Goal: Task Accomplishment & Management: Manage account settings

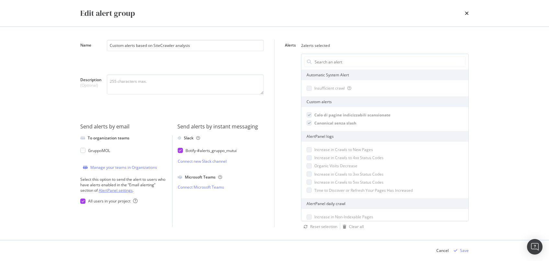
click at [114, 191] on link "AlertPanel settings" at bounding box center [116, 191] width 34 height 6
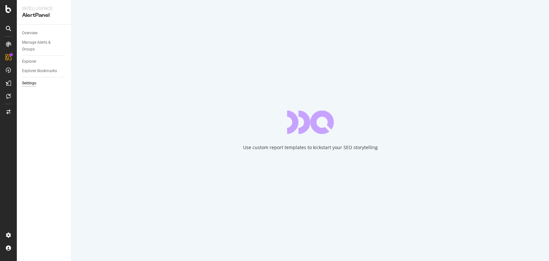
select select "01"
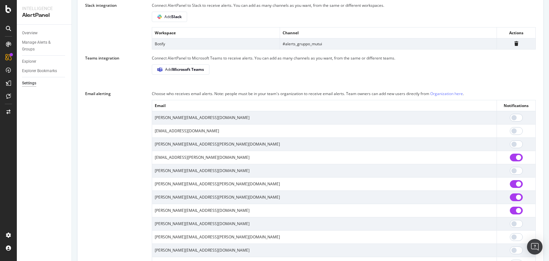
scroll to position [477, 0]
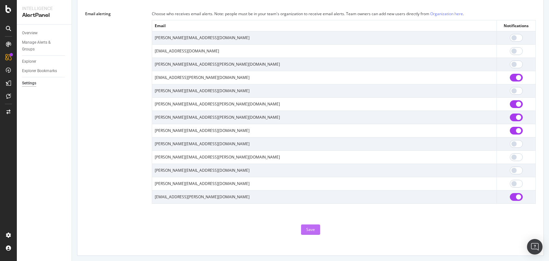
click at [307, 229] on div "Save" at bounding box center [310, 230] width 9 height 6
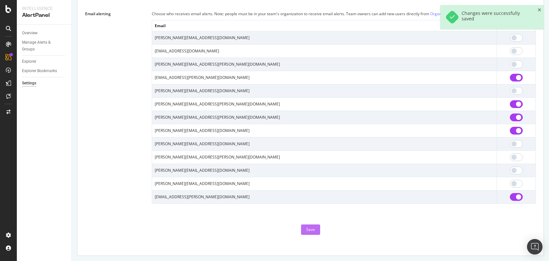
click at [308, 230] on div "Save" at bounding box center [310, 230] width 9 height 6
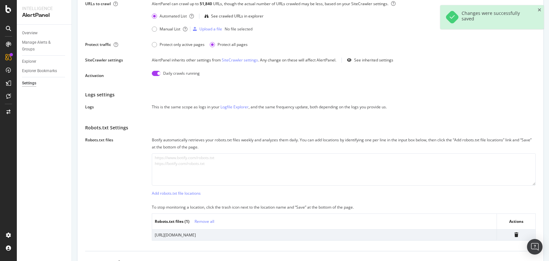
scroll to position [0, 0]
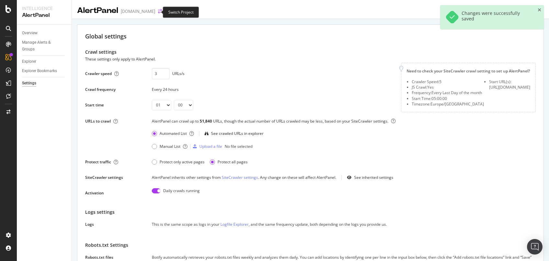
click at [158, 10] on icon "arrow-right-arrow-left" at bounding box center [160, 11] width 4 height 5
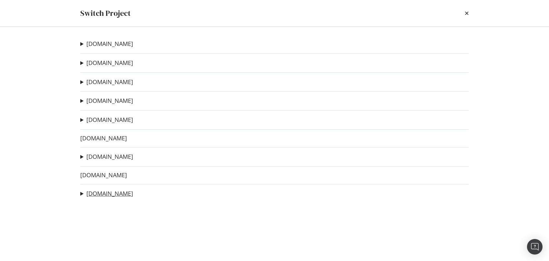
click at [104, 193] on link "[DOMAIN_NAME]" at bounding box center [109, 193] width 47 height 7
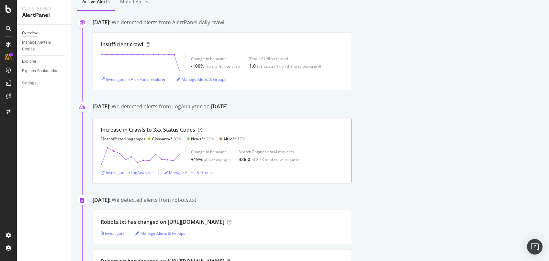
scroll to position [98, 0]
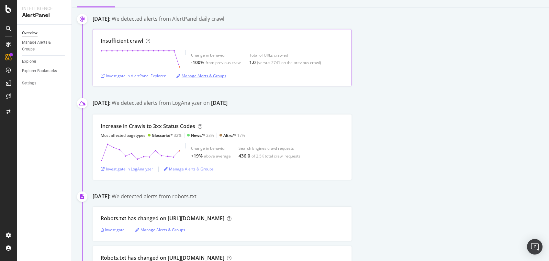
click at [196, 74] on div "Manage Alerts & Groups" at bounding box center [202, 76] width 50 height 6
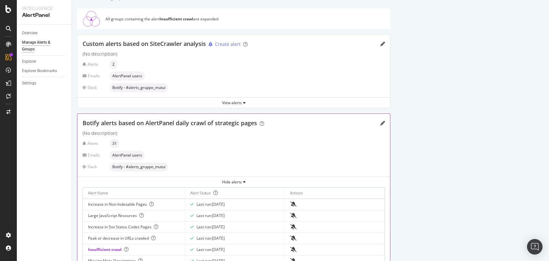
scroll to position [10, 0]
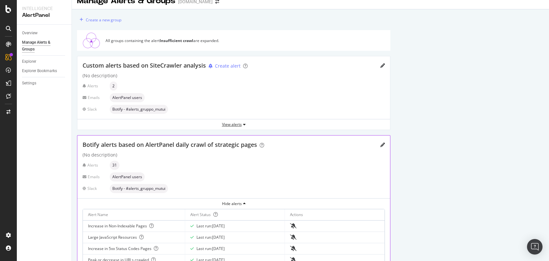
click at [226, 126] on div "View alerts" at bounding box center [233, 125] width 313 height 6
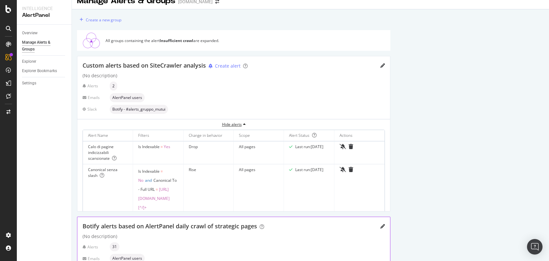
click at [226, 126] on div "Hide alerts" at bounding box center [233, 125] width 313 height 6
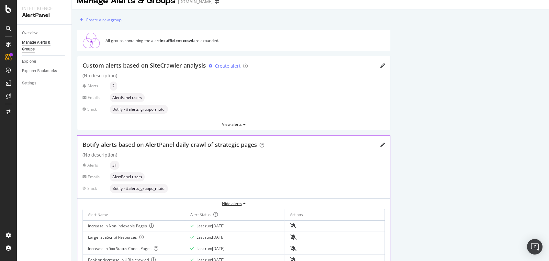
click at [234, 205] on div "Hide alerts" at bounding box center [233, 204] width 313 height 6
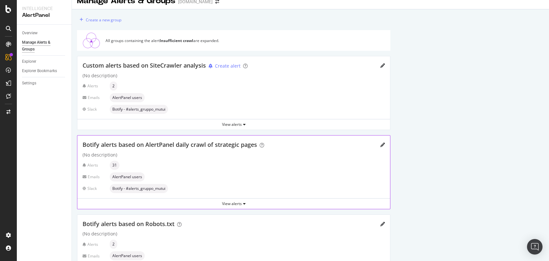
click at [120, 97] on span "AlertPanel users" at bounding box center [127, 98] width 30 height 4
click at [86, 97] on icon at bounding box center [85, 98] width 4 height 4
click at [381, 63] on div "Custom alerts based on SiteCrawler analysis Create alert" at bounding box center [234, 66] width 303 height 8
click at [383, 66] on icon "pencil" at bounding box center [383, 65] width 5 height 5
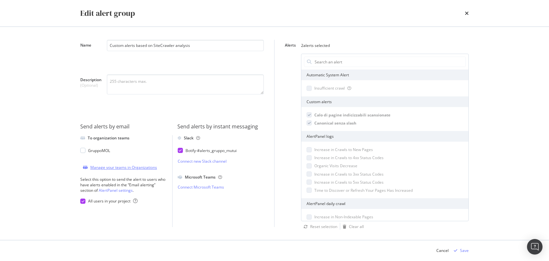
click at [126, 168] on div "Manage your teams in Organizations" at bounding box center [123, 168] width 67 height 6
click at [121, 190] on link "AlertPanel settings" at bounding box center [116, 191] width 34 height 6
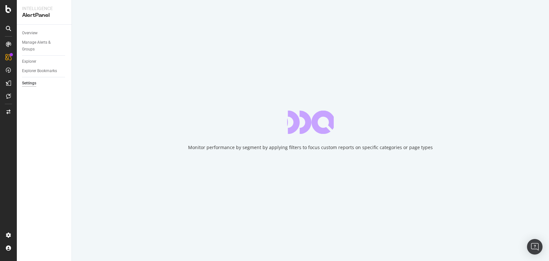
select select "04"
select select "45"
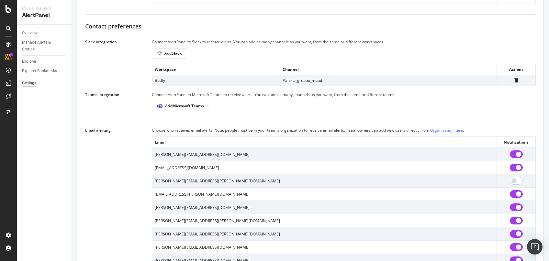
scroll to position [456, 0]
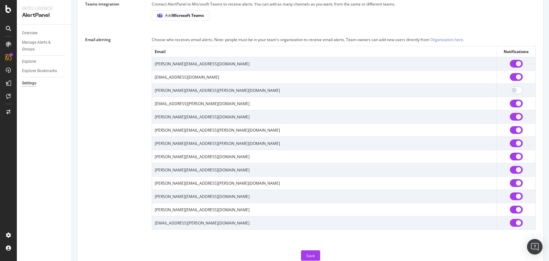
click at [512, 68] on input "checkbox" at bounding box center [516, 64] width 13 height 8
checkbox input "false"
click at [519, 81] on input "checkbox" at bounding box center [516, 77] width 13 height 8
checkbox input "false"
click at [521, 121] on input "checkbox" at bounding box center [516, 117] width 13 height 8
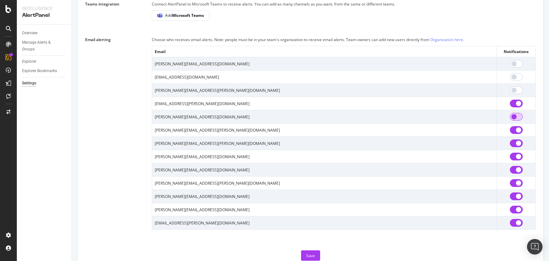
checkbox input "false"
click at [520, 174] on input "checkbox" at bounding box center [516, 170] width 13 height 8
checkbox input "false"
click at [520, 187] on input "checkbox" at bounding box center [516, 183] width 13 height 8
checkbox input "false"
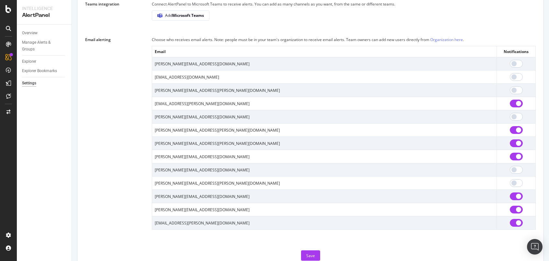
click at [519, 201] on input "checkbox" at bounding box center [516, 197] width 13 height 8
checkbox input "false"
click at [517, 214] on input "checkbox" at bounding box center [516, 210] width 13 height 8
checkbox input "false"
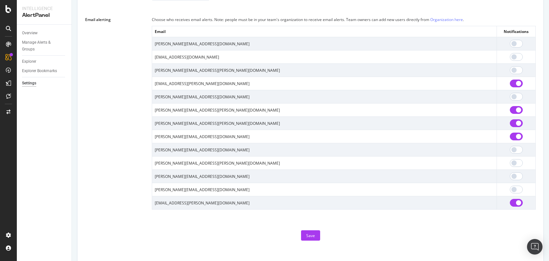
scroll to position [488, 0]
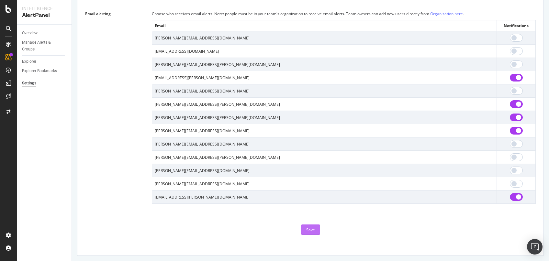
click at [308, 231] on div "Save" at bounding box center [310, 230] width 9 height 6
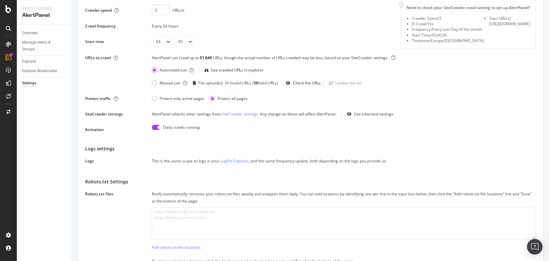
scroll to position [0, 0]
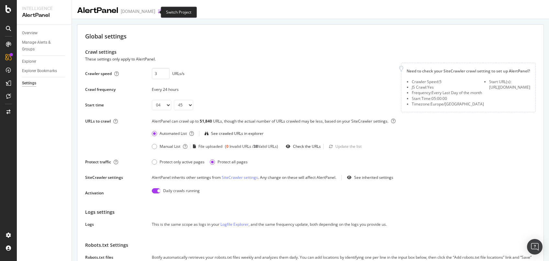
click at [158, 11] on icon "arrow-right-arrow-left" at bounding box center [160, 11] width 4 height 5
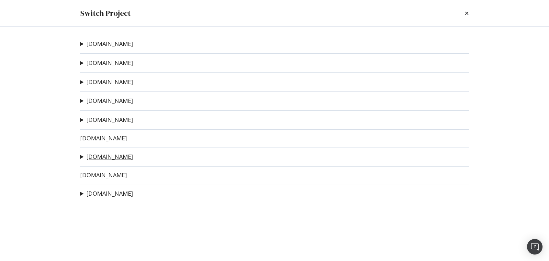
click at [98, 158] on link "[DOMAIN_NAME]" at bounding box center [109, 157] width 47 height 7
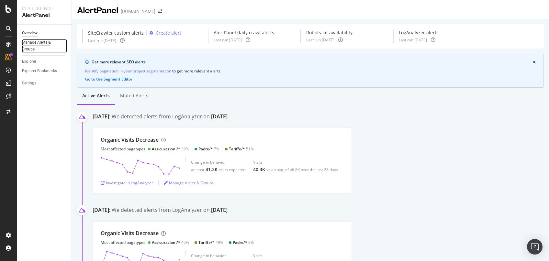
click at [50, 42] on div "Manage Alerts & Groups" at bounding box center [41, 46] width 39 height 14
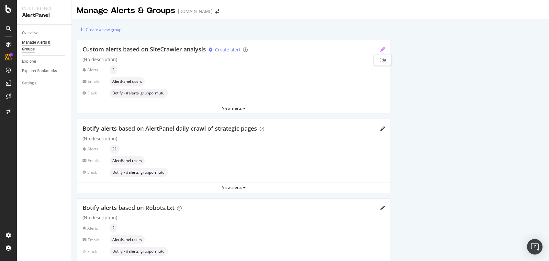
click at [384, 49] on icon "pencil" at bounding box center [383, 49] width 5 height 5
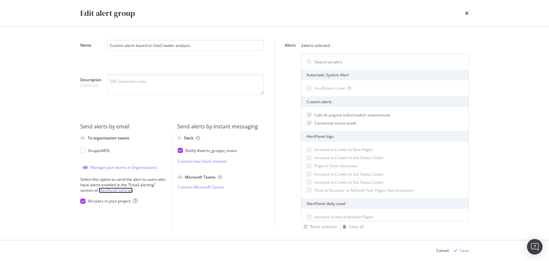
click at [106, 189] on link "AlertPanel settings" at bounding box center [116, 191] width 34 height 6
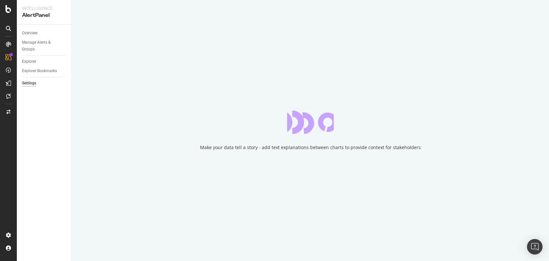
select select "01"
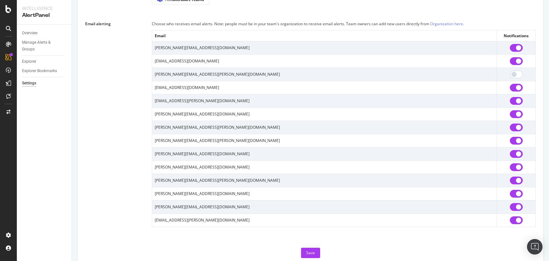
scroll to position [576, 0]
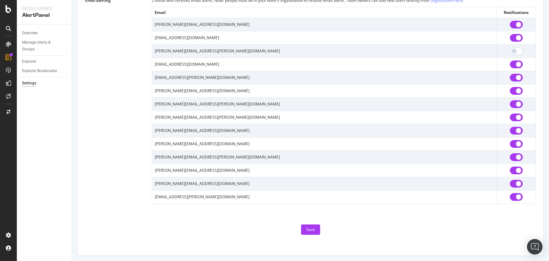
click at [514, 24] on input "checkbox" at bounding box center [516, 25] width 13 height 8
checkbox input "false"
click at [513, 36] on input "checkbox" at bounding box center [516, 38] width 13 height 8
checkbox input "false"
click at [511, 64] on input "checkbox" at bounding box center [516, 65] width 13 height 8
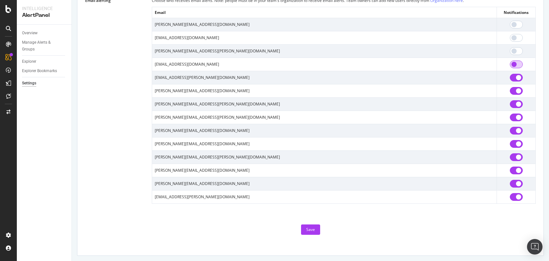
checkbox input "false"
click at [512, 91] on input "checkbox" at bounding box center [516, 91] width 13 height 8
checkbox input "false"
click at [512, 143] on input "checkbox" at bounding box center [516, 144] width 13 height 8
checkbox input "false"
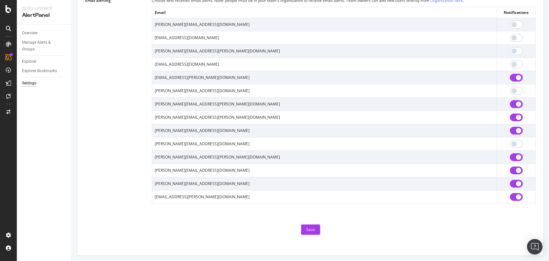
click at [514, 160] on input "checkbox" at bounding box center [516, 158] width 13 height 8
checkbox input "false"
click at [514, 170] on input "checkbox" at bounding box center [516, 171] width 13 height 8
checkbox input "false"
click at [512, 183] on input "checkbox" at bounding box center [516, 184] width 13 height 8
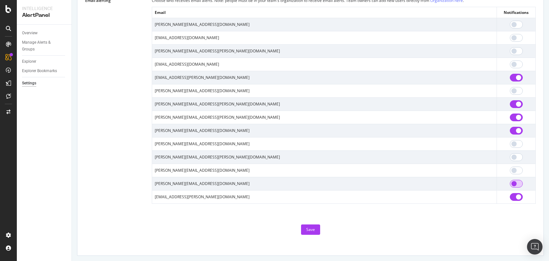
checkbox input "false"
click at [308, 231] on div "Save" at bounding box center [310, 230] width 9 height 6
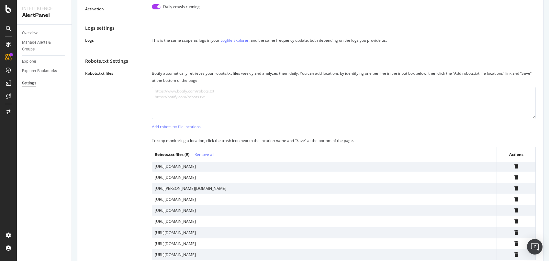
scroll to position [0, 0]
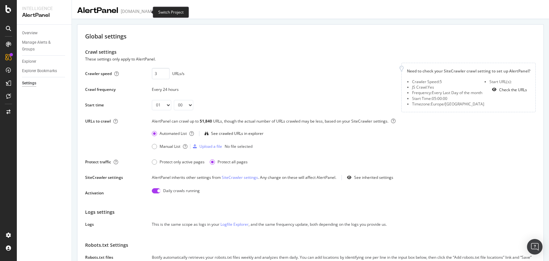
click at [158, 13] on icon "arrow-right-arrow-left" at bounding box center [160, 11] width 4 height 5
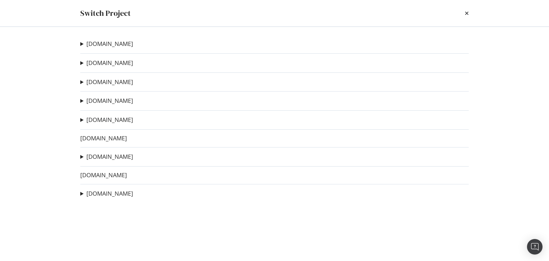
scroll to position [2, 0]
click at [104, 175] on link "[DOMAIN_NAME]" at bounding box center [103, 175] width 47 height 7
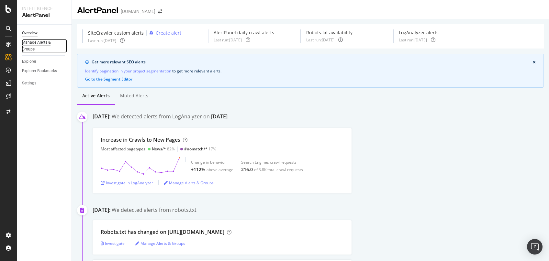
click at [33, 43] on div "Manage Alerts & Groups" at bounding box center [41, 46] width 39 height 14
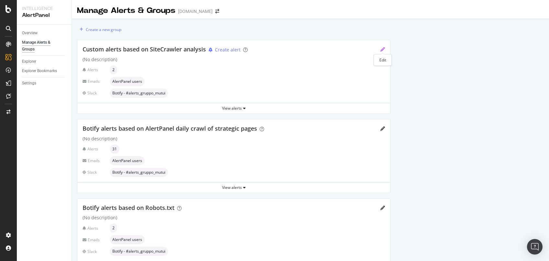
click at [381, 49] on icon "pencil" at bounding box center [383, 49] width 5 height 5
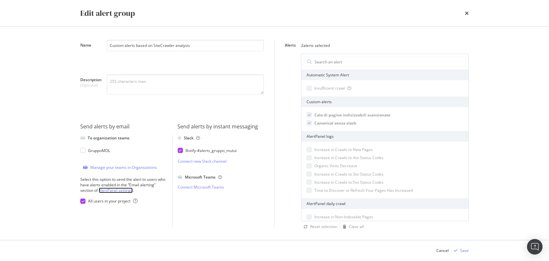
click at [112, 191] on link "AlertPanel settings" at bounding box center [116, 191] width 34 height 6
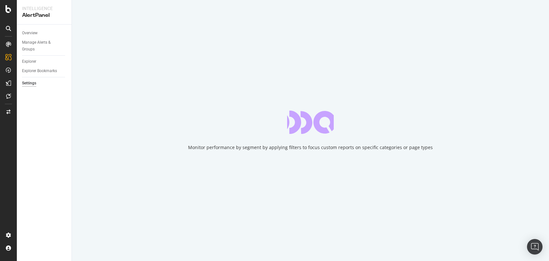
select select "01"
select select "30"
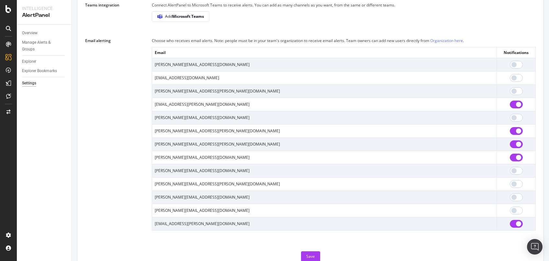
scroll to position [554, 0]
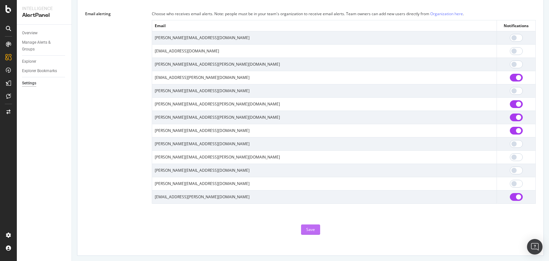
click at [310, 230] on div "Save" at bounding box center [310, 230] width 9 height 6
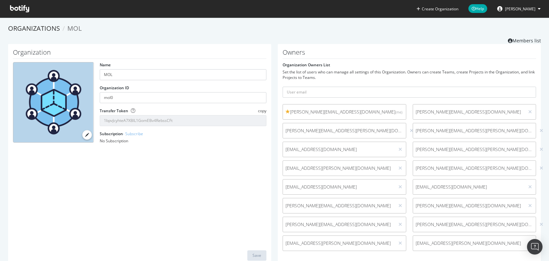
click at [15, 7] on icon at bounding box center [19, 8] width 19 height 7
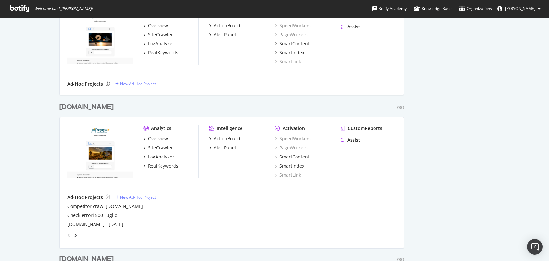
scroll to position [554, 0]
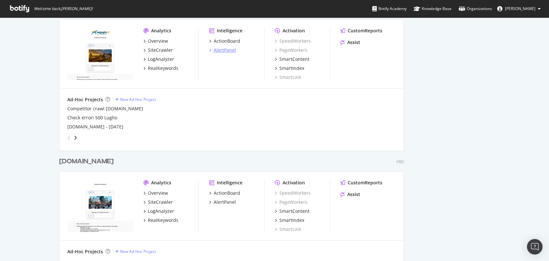
click at [225, 49] on div "AlertPanel" at bounding box center [225, 50] width 22 height 6
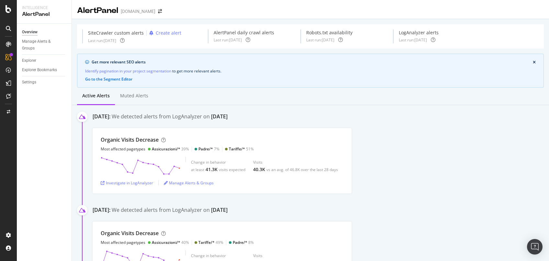
scroll to position [456, 0]
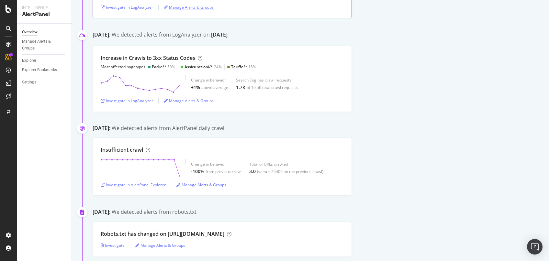
click at [185, 8] on div "Manage Alerts & Groups" at bounding box center [189, 8] width 50 height 6
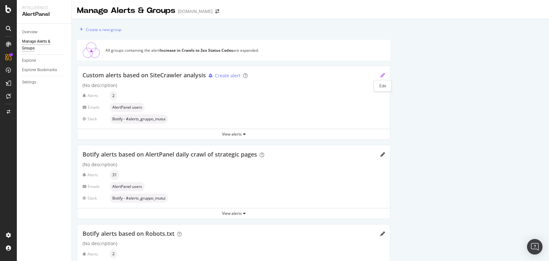
click at [382, 74] on icon "pencil" at bounding box center [383, 75] width 5 height 5
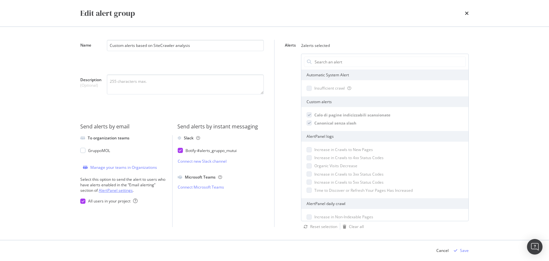
click at [111, 192] on link "AlertPanel settings" at bounding box center [116, 191] width 34 height 6
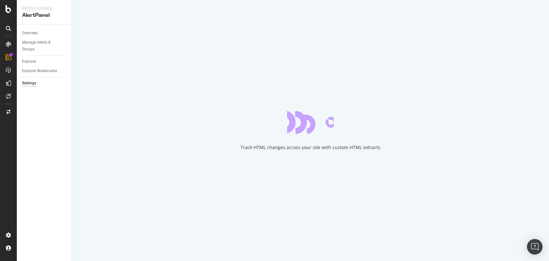
select select "01"
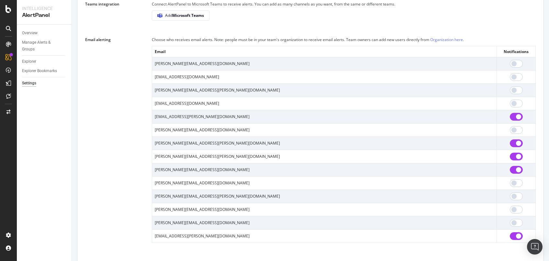
scroll to position [554, 0]
